Goal: Task Accomplishment & Management: Use online tool/utility

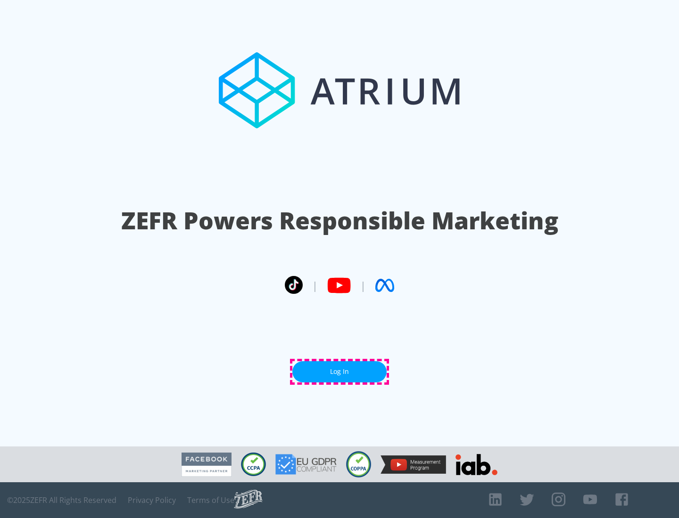
click at [339, 372] on link "Log In" at bounding box center [339, 372] width 94 height 21
